Goal: Transaction & Acquisition: Subscribe to service/newsletter

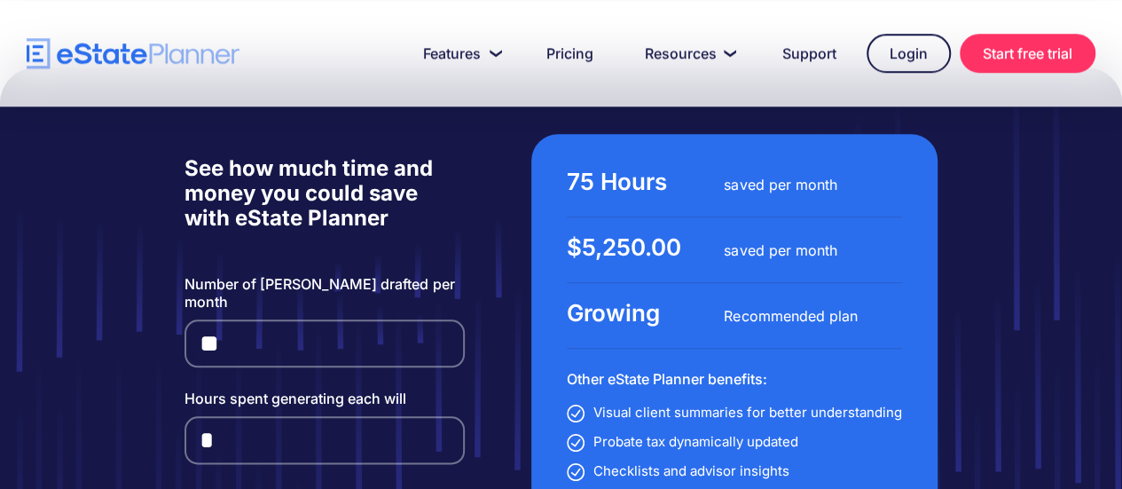
scroll to position [4167, 0]
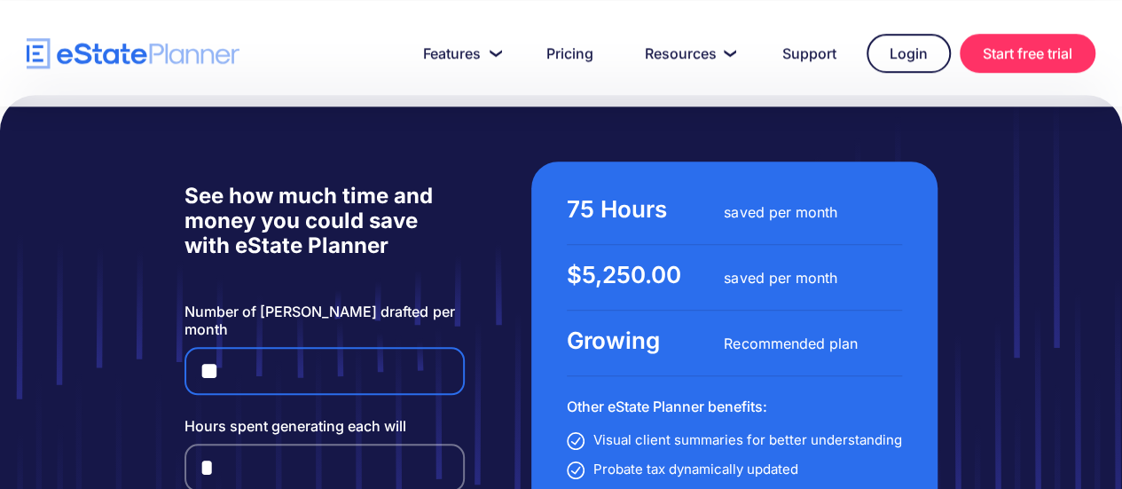
click at [234, 347] on input "**" at bounding box center [323, 371] width 279 height 48
drag, startPoint x: 234, startPoint y: 260, endPoint x: 193, endPoint y: 260, distance: 40.8
click at [193, 347] on input "**" at bounding box center [323, 371] width 279 height 48
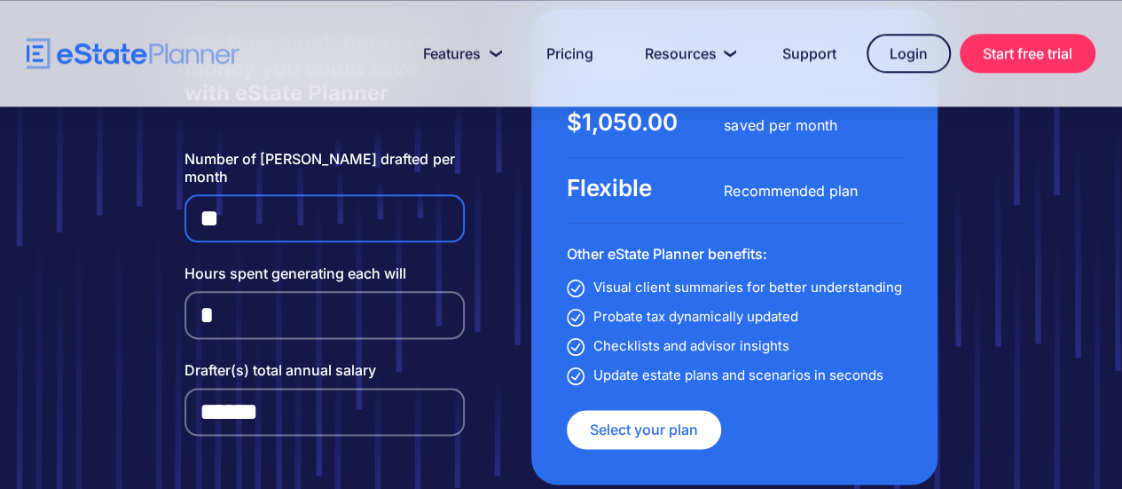
scroll to position [4078, 0]
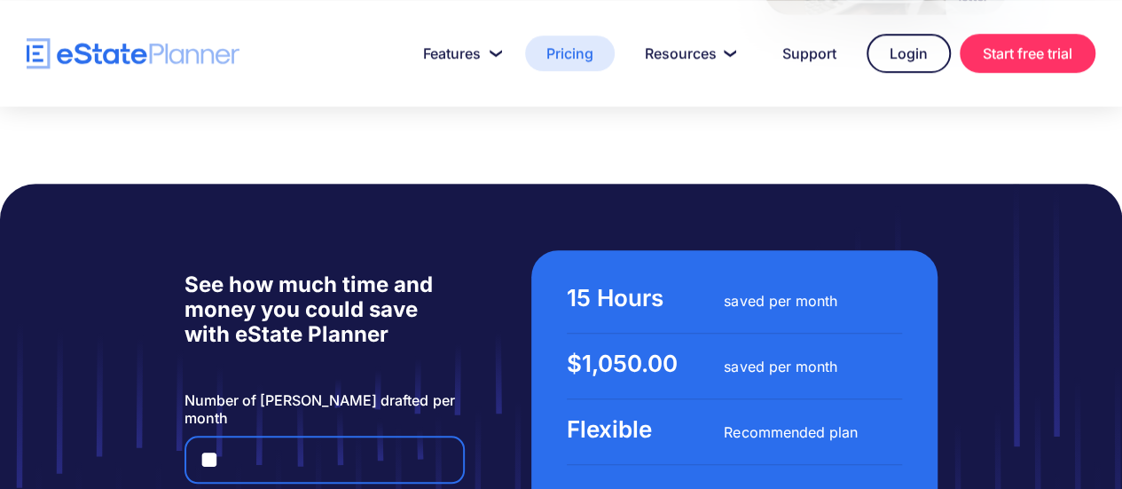
type input "*"
click at [565, 58] on link "Pricing" at bounding box center [570, 52] width 90 height 35
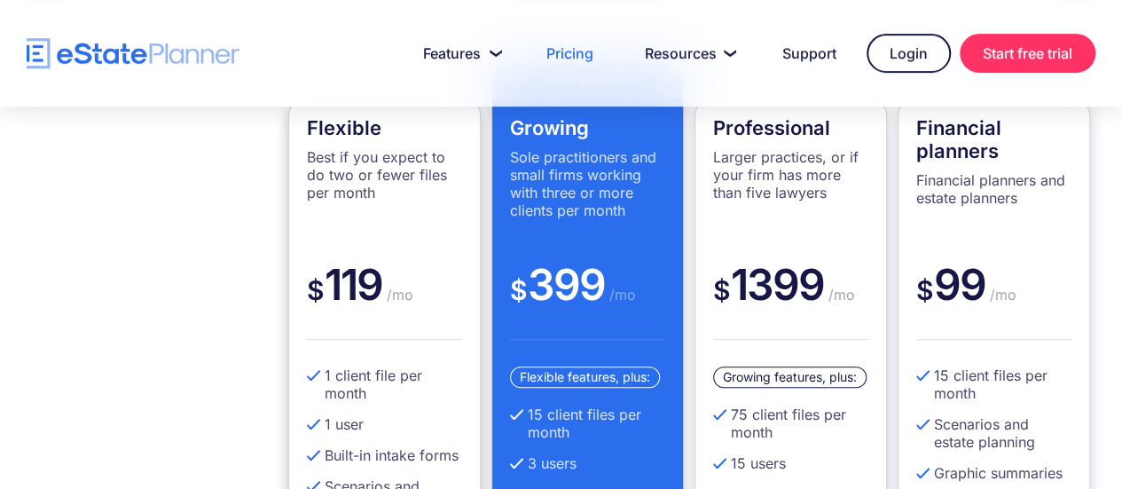
scroll to position [443, 0]
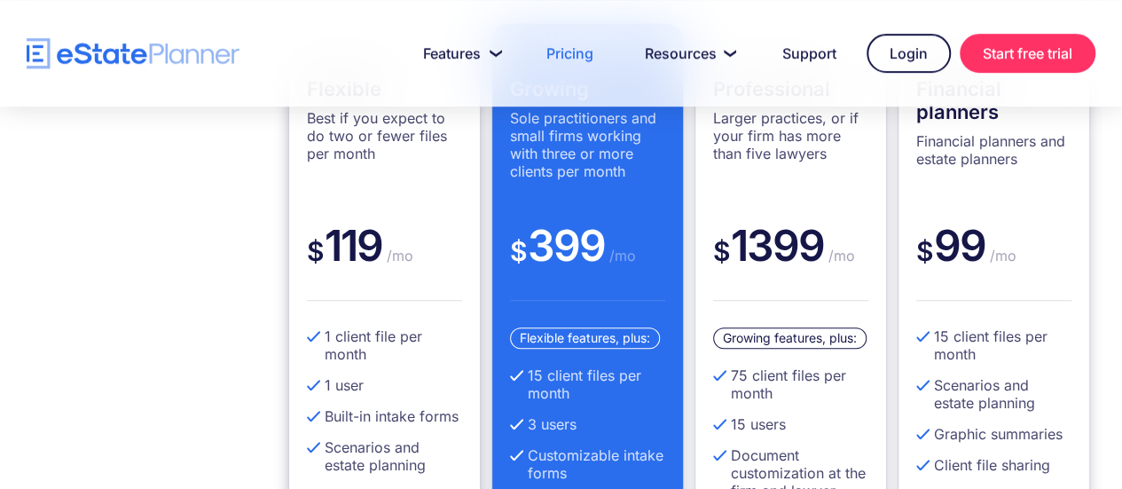
click at [392, 192] on div "Flexible Best if you expect to do two or fewer files per month" at bounding box center [384, 148] width 155 height 142
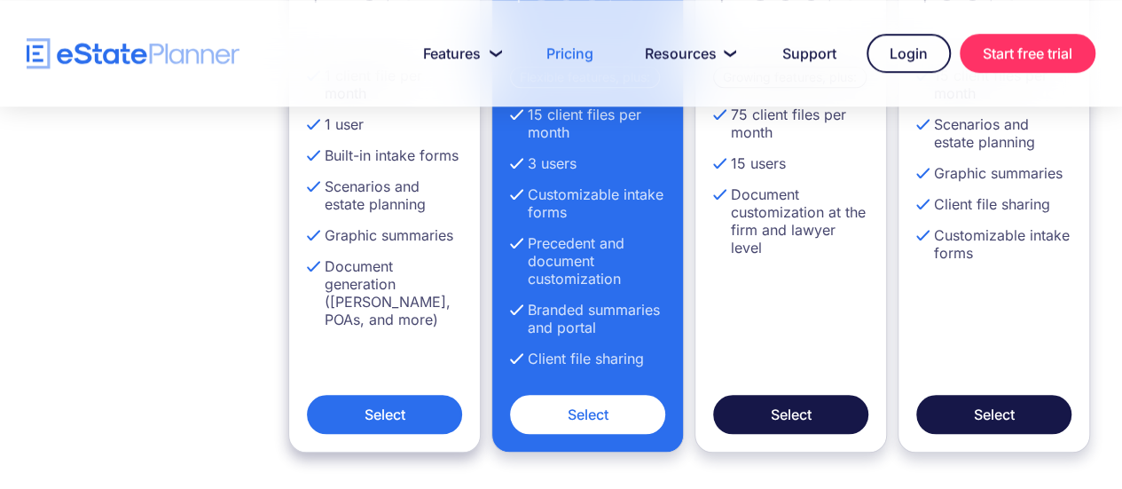
scroll to position [798, 0]
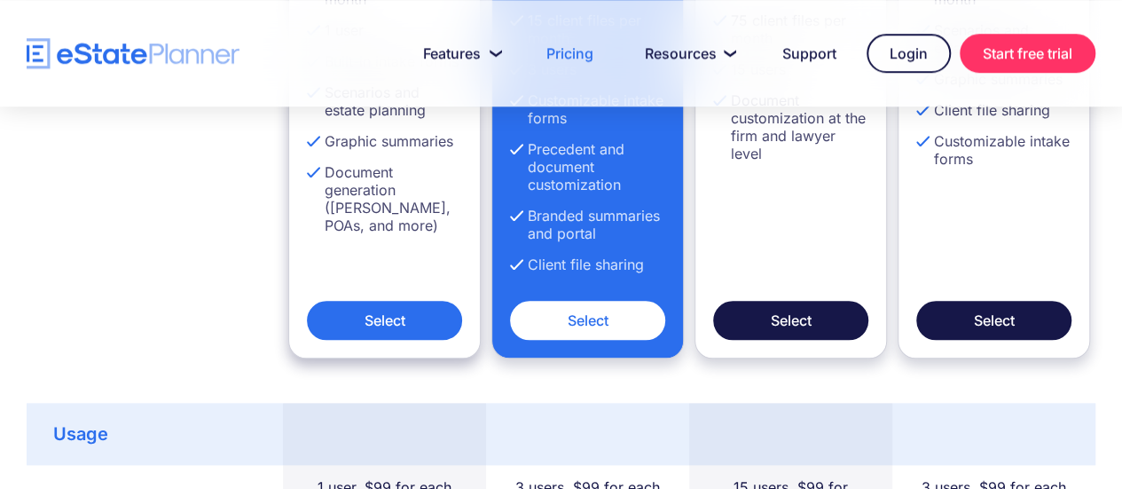
click at [387, 329] on link "Select" at bounding box center [384, 320] width 155 height 39
